Goal: Check status: Check status

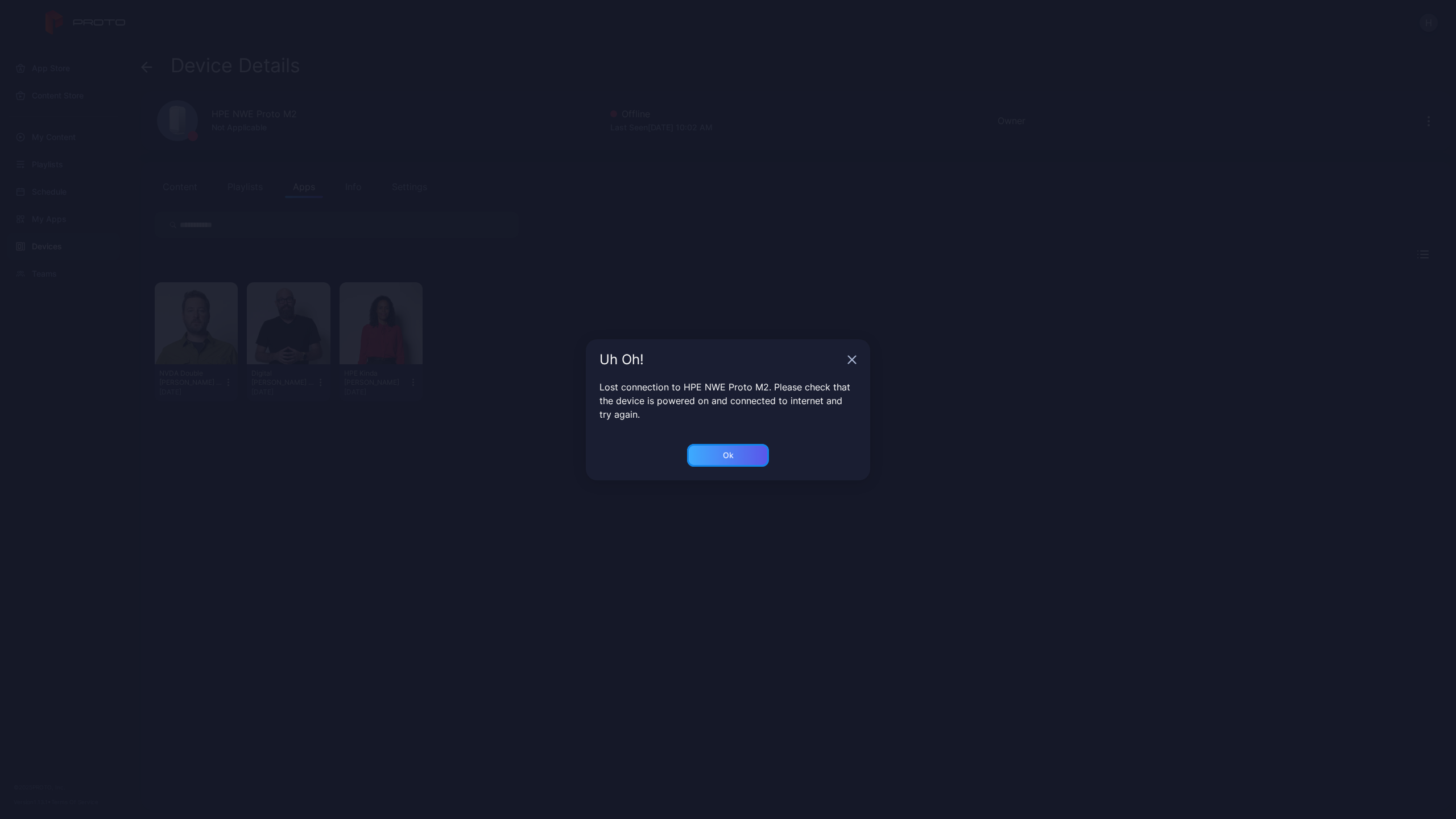
click at [730, 453] on div "Ok" at bounding box center [729, 455] width 11 height 9
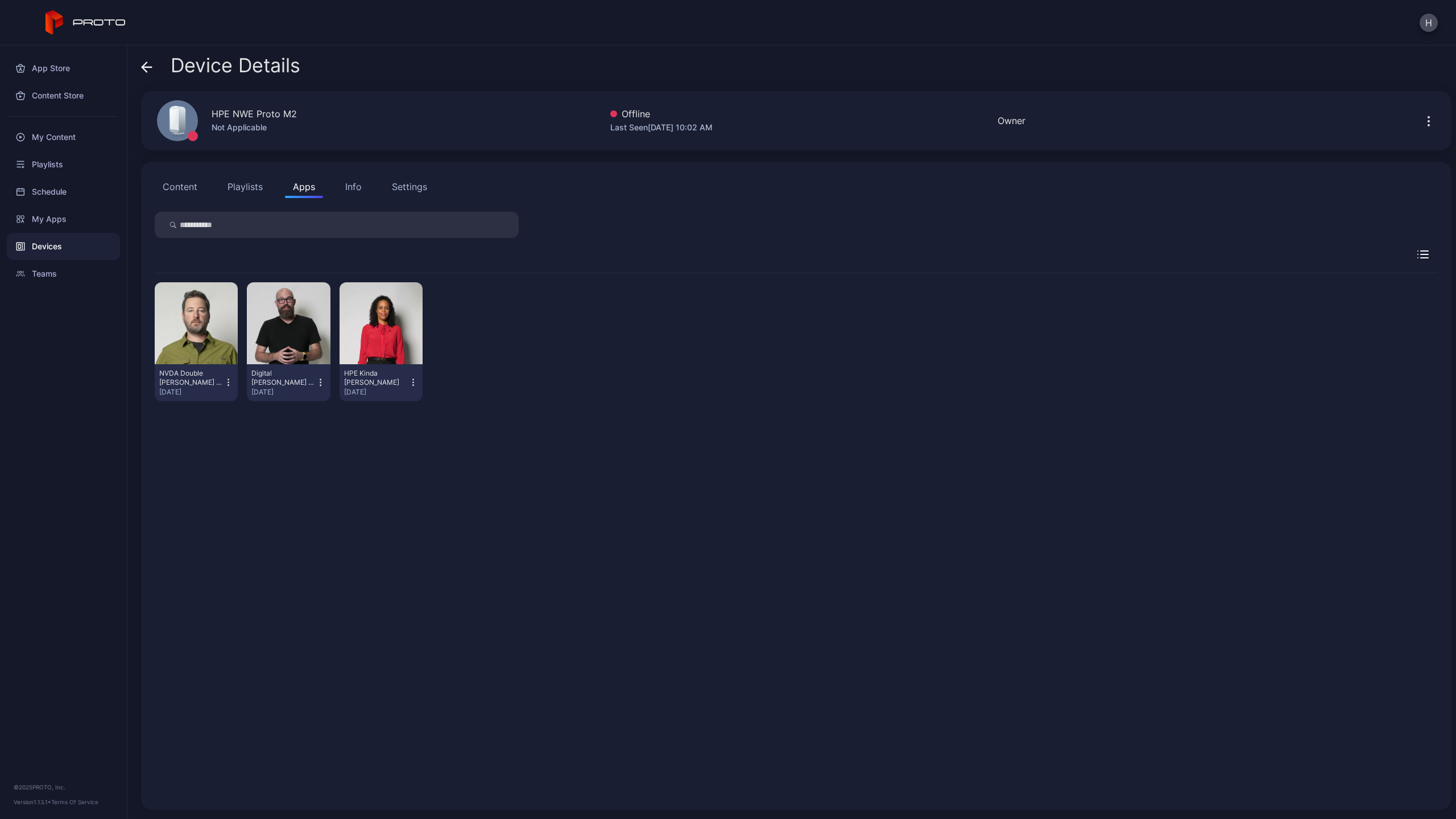
click at [50, 246] on div "Devices" at bounding box center [64, 246] width 113 height 27
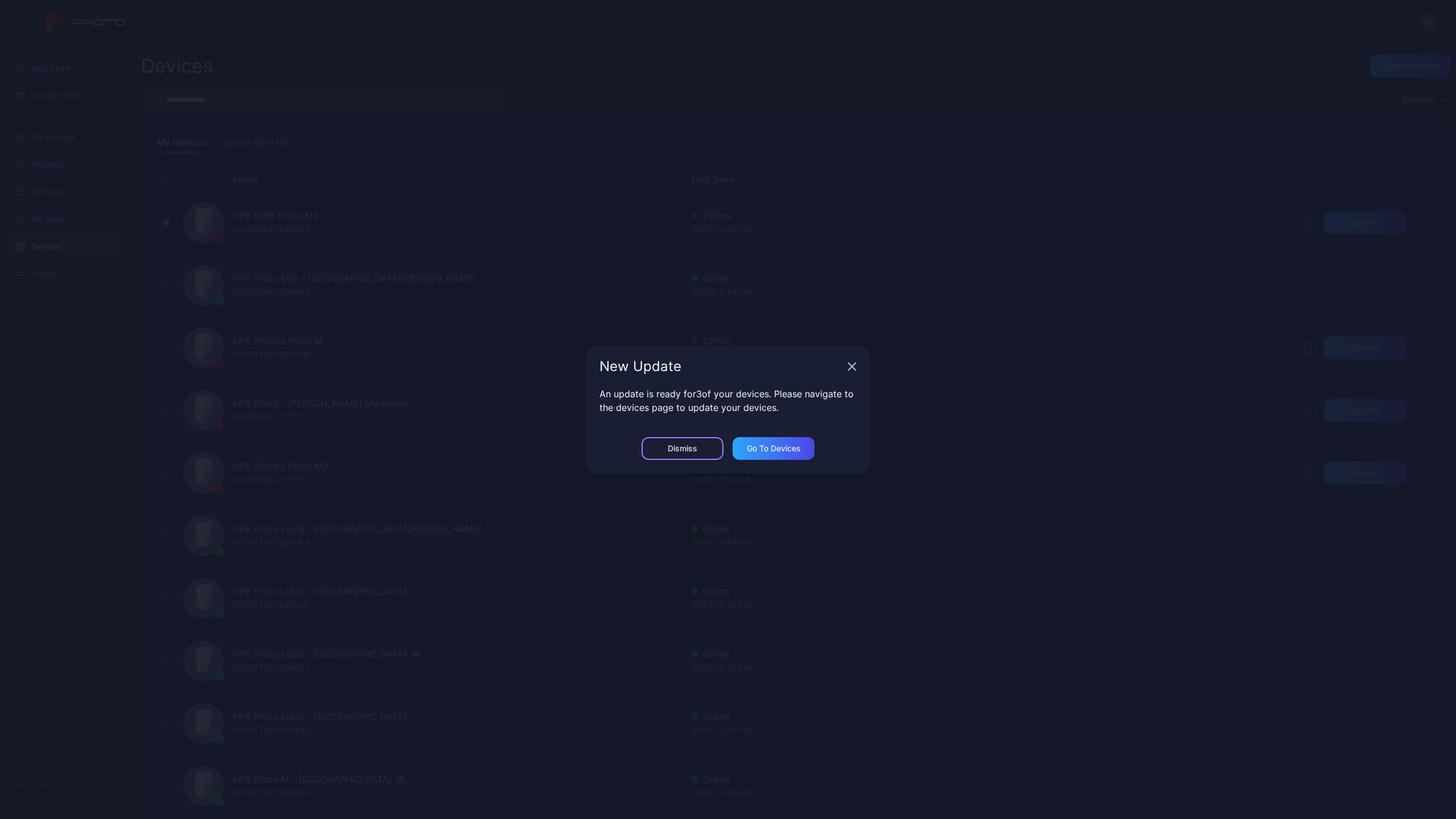
drag, startPoint x: 693, startPoint y: 455, endPoint x: 861, endPoint y: 370, distance: 188.3
click at [861, 370] on div "New Update An update is ready for 3 of your devices. Please navigate to the dev…" at bounding box center [728, 410] width 284 height 127
click at [855, 366] on icon "button" at bounding box center [852, 366] width 9 height 9
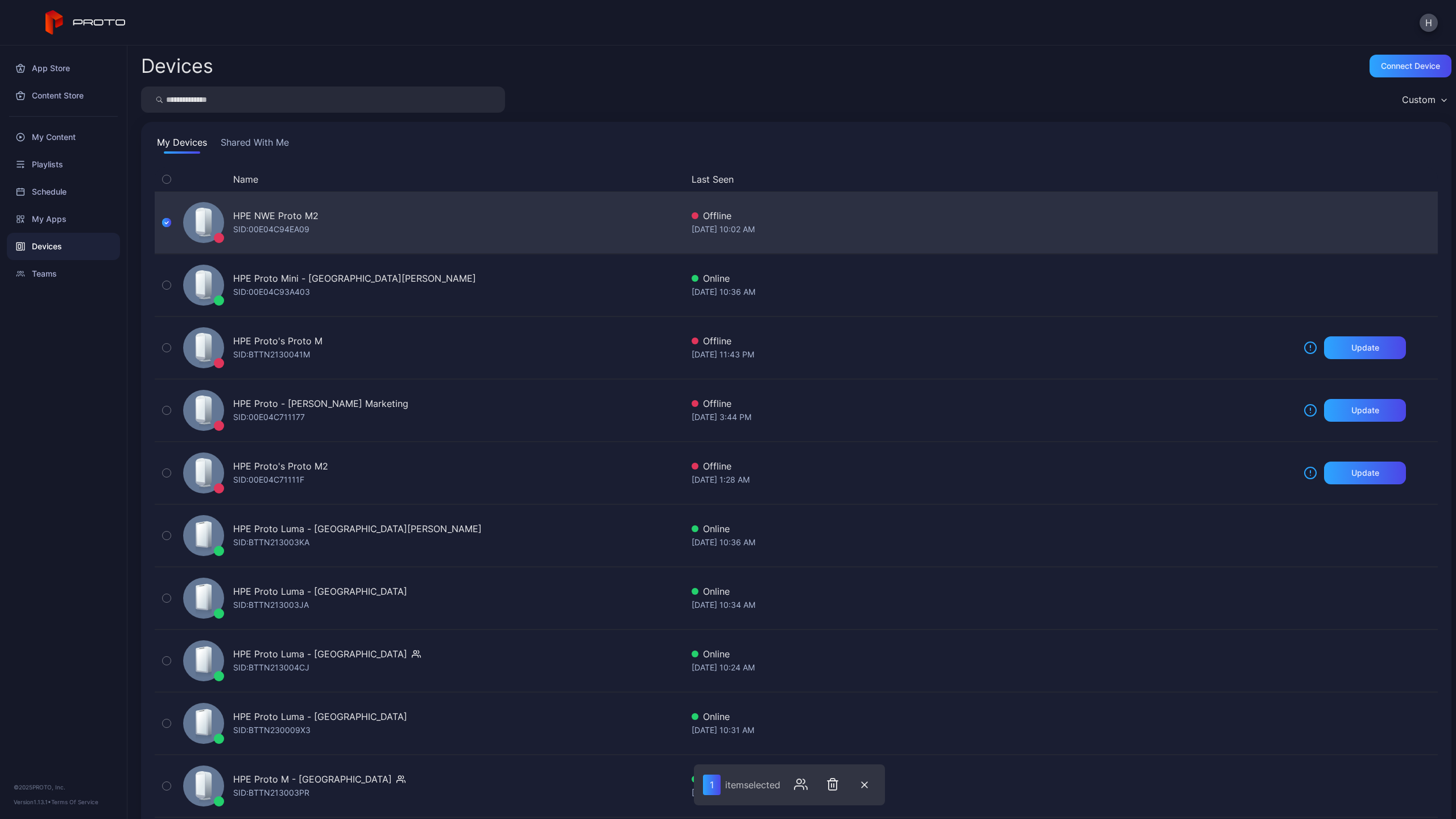
click at [577, 227] on div "HPE NWE Proto M2 SID: 00E04C94EA09" at bounding box center [430, 222] width 504 height 57
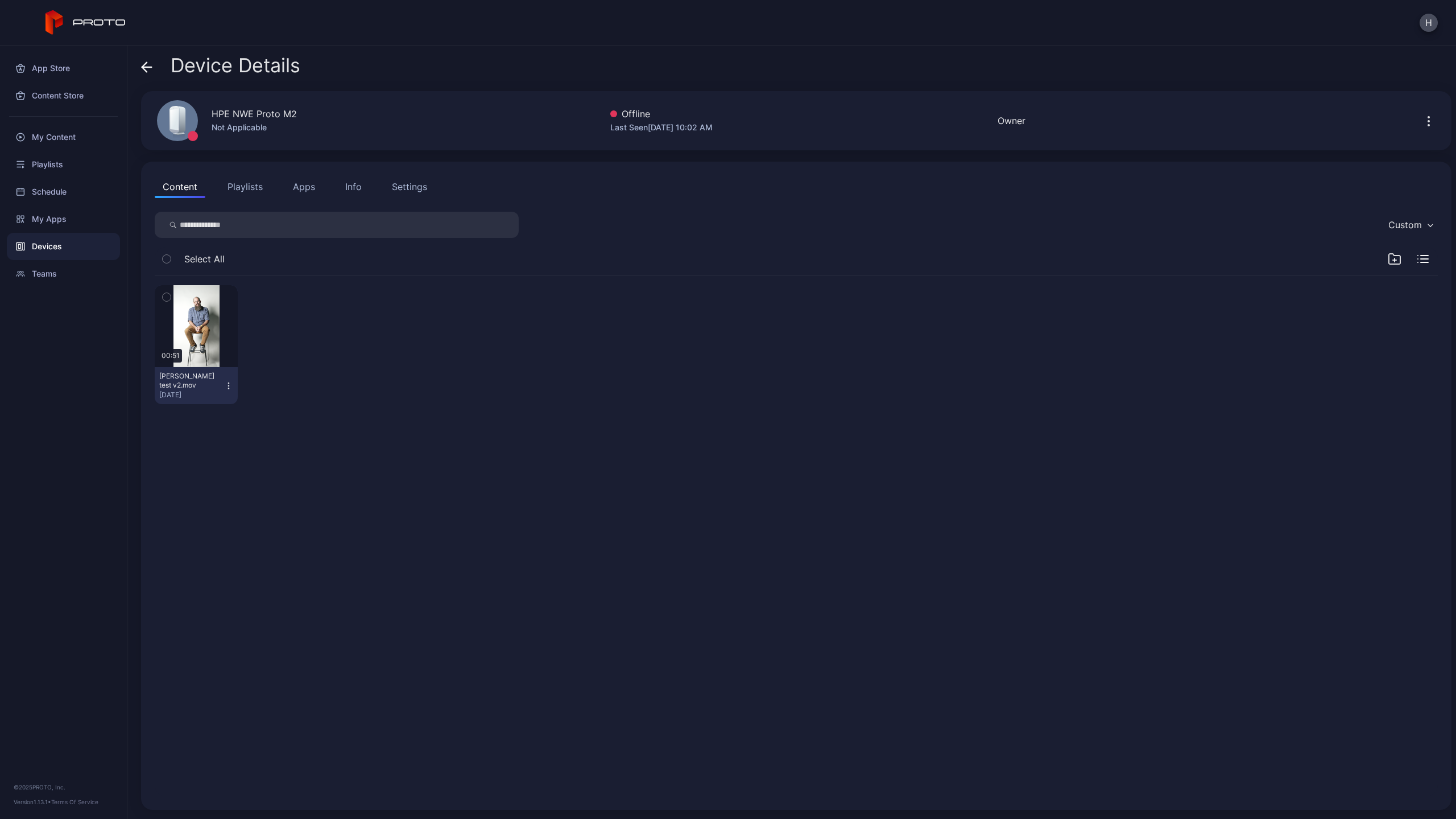
click at [296, 193] on button "Apps" at bounding box center [303, 186] width 38 height 23
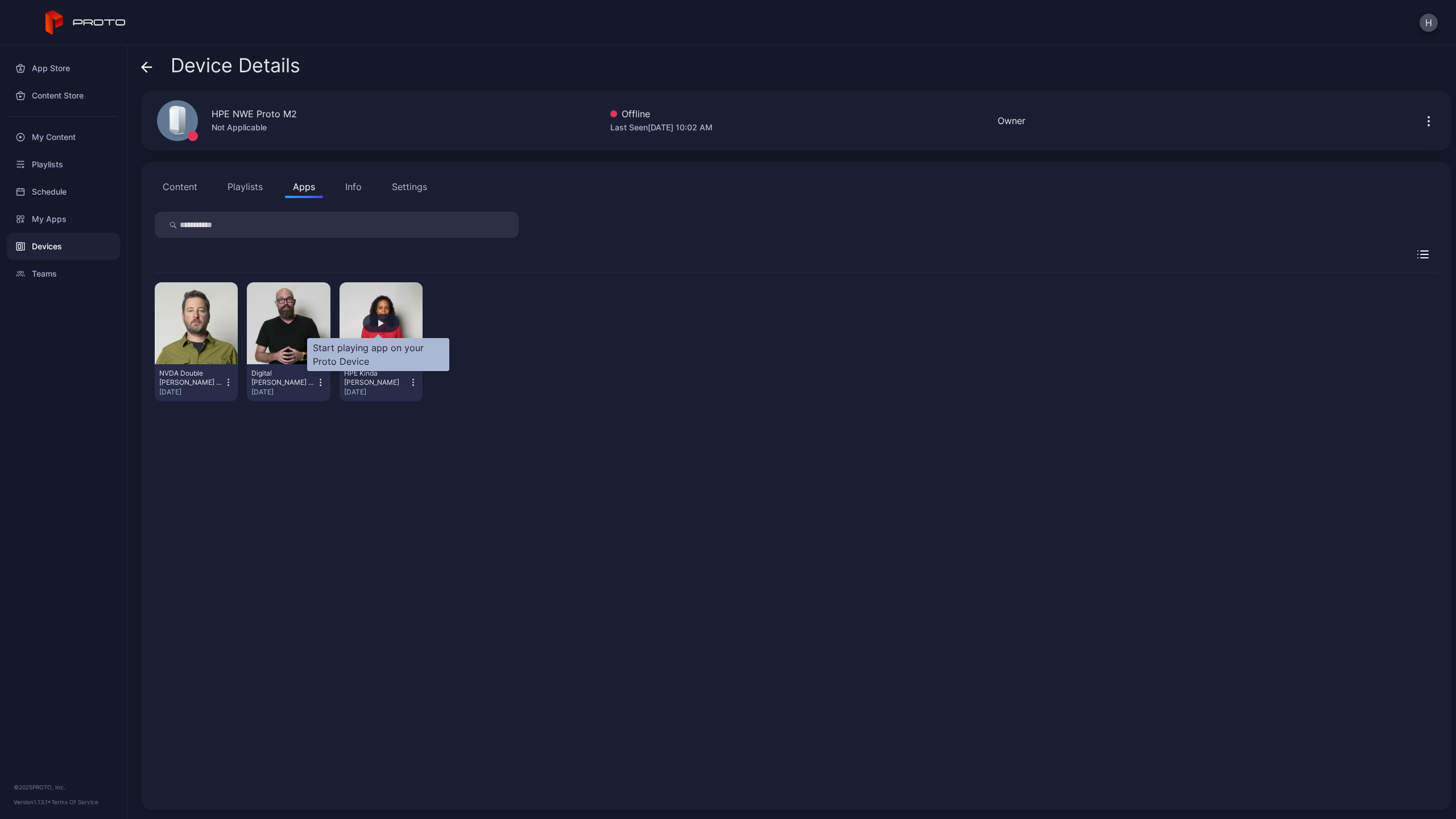
click at [379, 329] on div "button" at bounding box center [381, 323] width 36 height 18
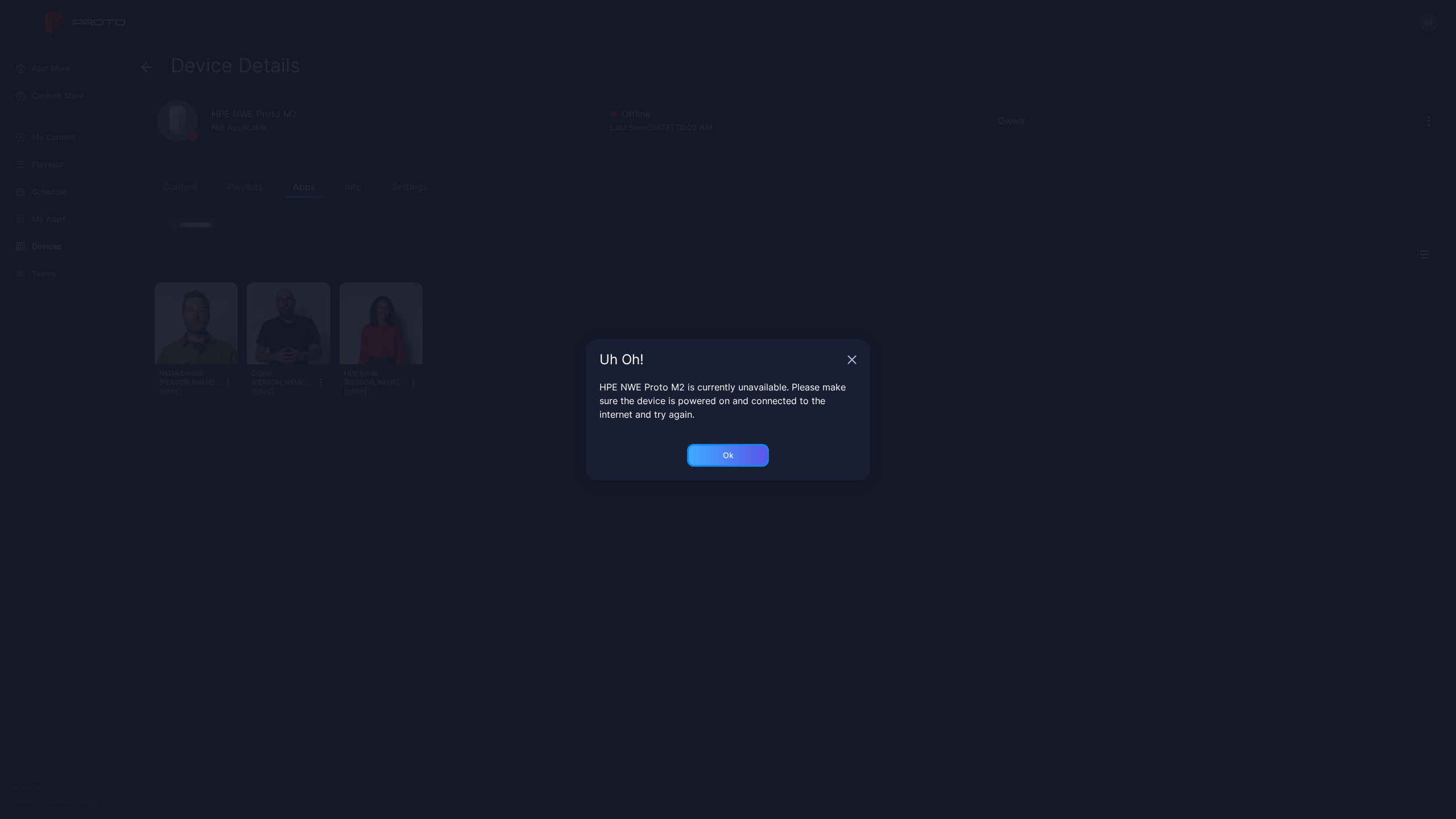
click at [719, 455] on div "Ok" at bounding box center [728, 455] width 82 height 23
